Goal: Task Accomplishment & Management: Use online tool/utility

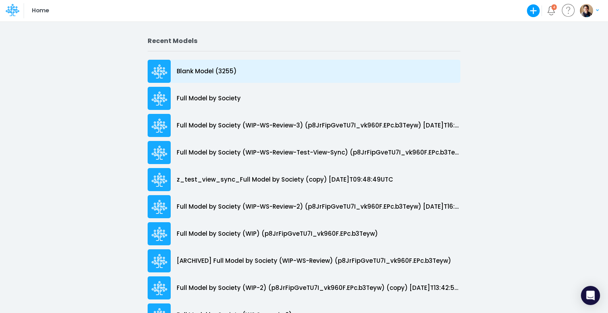
click at [191, 70] on p "Blank Model (3255)" at bounding box center [207, 71] width 60 height 9
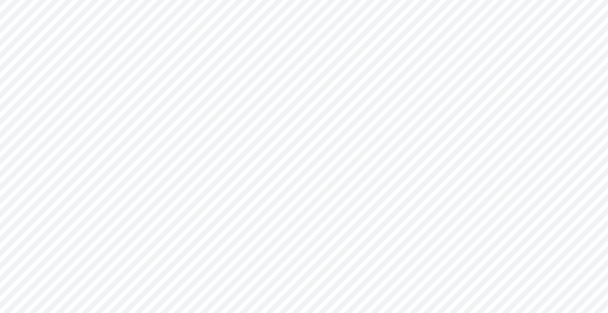
type input "0"
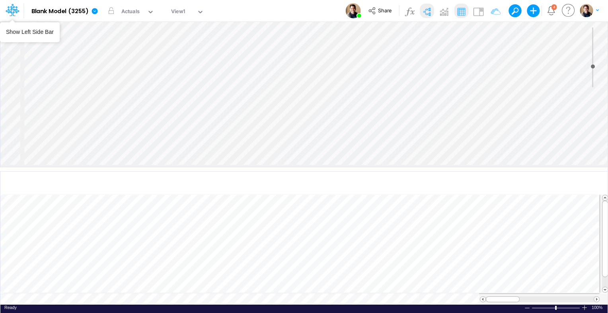
click at [13, 8] on icon at bounding box center [12, 8] width 4 height 5
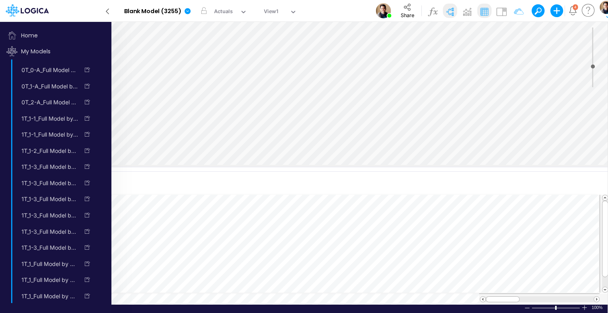
drag, startPoint x: 39, startPoint y: 15, endPoint x: 73, endPoint y: 12, distance: 34.0
click at [73, 12] on div "App version: c735948eb43eb667aeda1aac2852f593f5210d7e" at bounding box center [56, 11] width 111 height 22
click at [605, 7] on img "button" at bounding box center [606, 6] width 13 height 13
click at [552, 29] on button "My profile settings" at bounding box center [576, 32] width 85 height 12
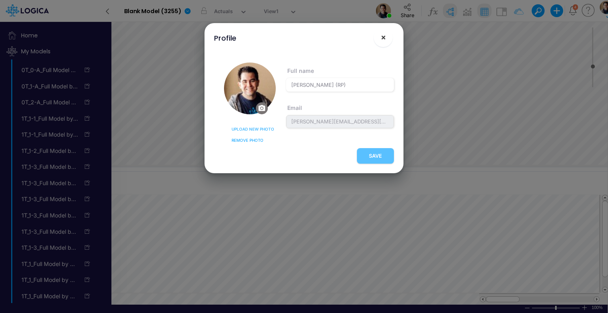
click at [386, 36] on span "×" at bounding box center [383, 37] width 5 height 10
